Goal: Obtain resource: Obtain resource

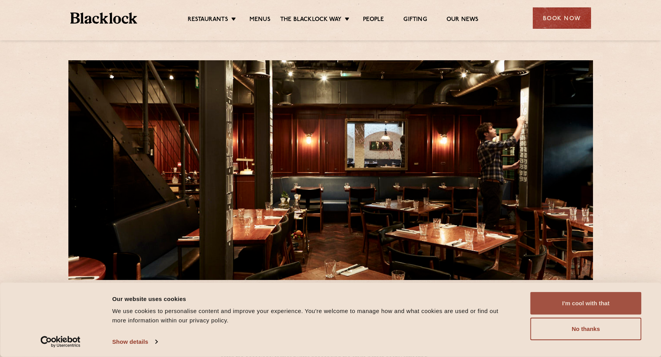
click at [600, 298] on button "I'm cool with that" at bounding box center [585, 303] width 111 height 23
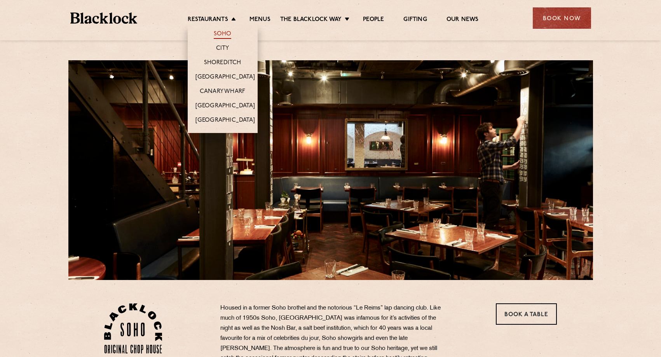
click at [222, 32] on link "Soho" at bounding box center [223, 34] width 18 height 9
click at [227, 77] on link "[GEOGRAPHIC_DATA]" at bounding box center [224, 77] width 59 height 9
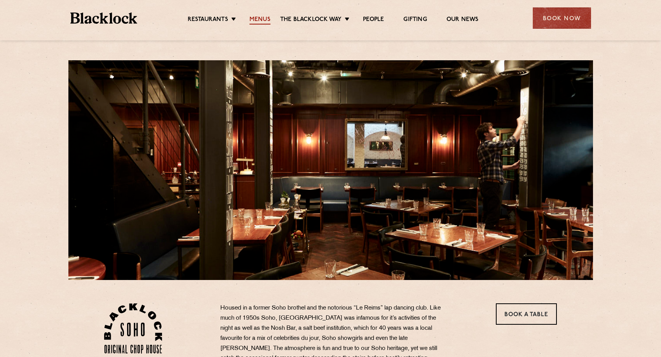
click at [266, 19] on link "Menus" at bounding box center [259, 20] width 21 height 9
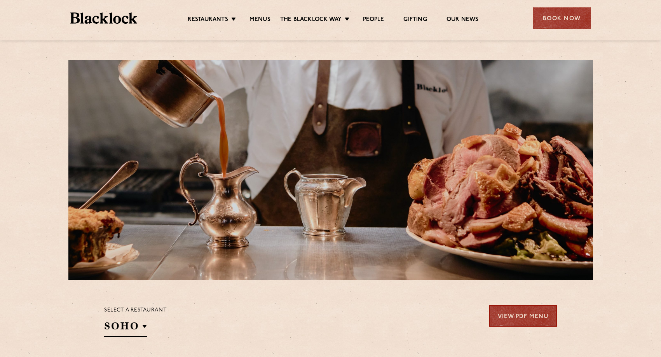
click at [527, 316] on link "View PDF Menu" at bounding box center [523, 315] width 68 height 21
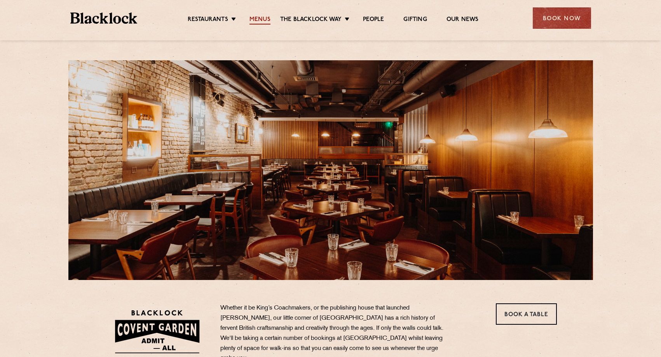
click at [266, 19] on link "Menus" at bounding box center [259, 20] width 21 height 9
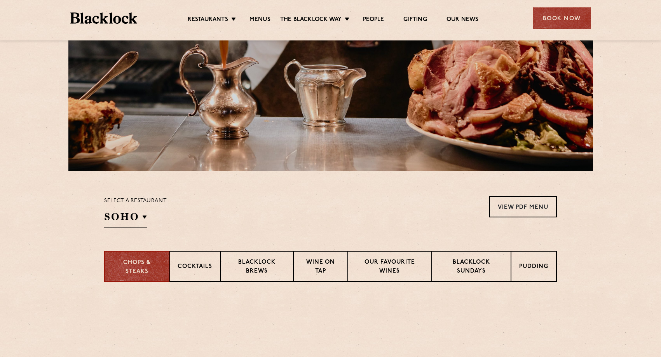
scroll to position [141, 0]
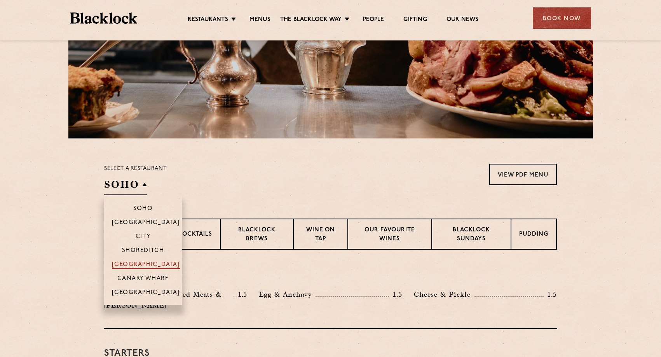
click at [147, 264] on p "[GEOGRAPHIC_DATA]" at bounding box center [146, 265] width 68 height 8
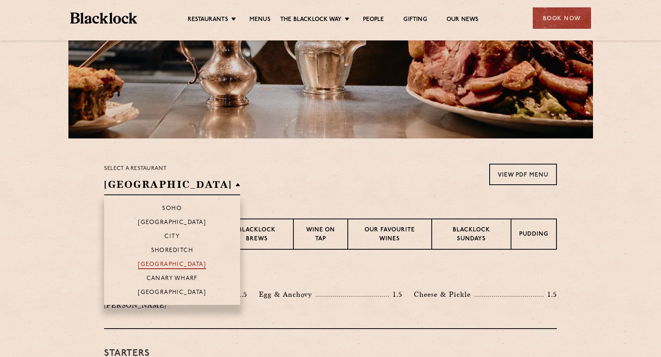
click at [147, 264] on p "[GEOGRAPHIC_DATA]" at bounding box center [172, 265] width 68 height 8
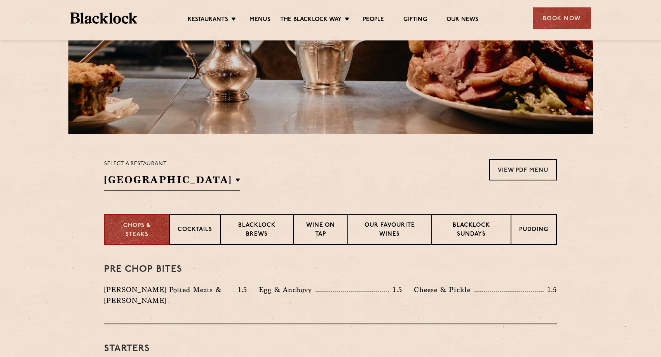
scroll to position [148, 0]
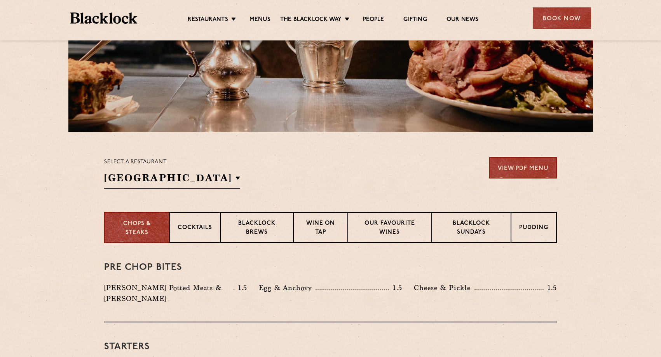
click at [521, 165] on link "View PDF Menu" at bounding box center [523, 167] width 68 height 21
